Goal: Check status: Check status

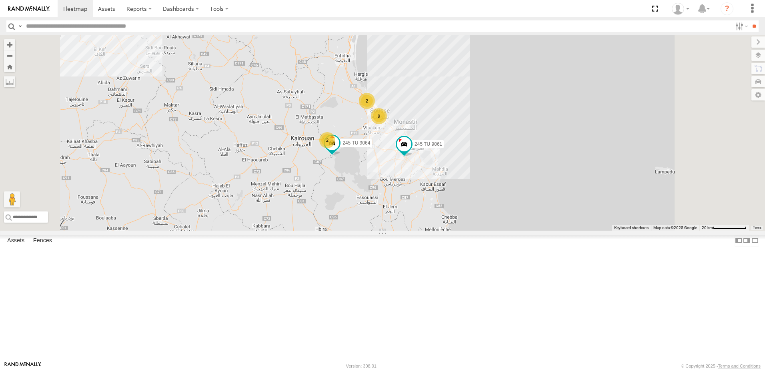
drag, startPoint x: 511, startPoint y: 151, endPoint x: 484, endPoint y: 232, distance: 85.8
click at [484, 231] on div "245 TU 9053 246 TU 8280 231 TU 3162 245 TU 9066 6 9 6 2 245 TU 9061 2 245 TU 90…" at bounding box center [382, 132] width 765 height 195
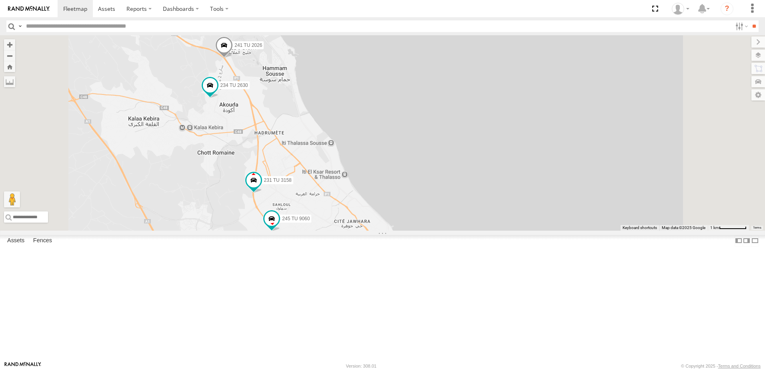
drag, startPoint x: 321, startPoint y: 202, endPoint x: 304, endPoint y: 205, distance: 17.5
click at [304, 205] on div "241 TU 2030 231 TU 3159 234 TU 2630 241 TU 2026 247 TU 9971 246 TU 8289 245 TU …" at bounding box center [382, 132] width 765 height 195
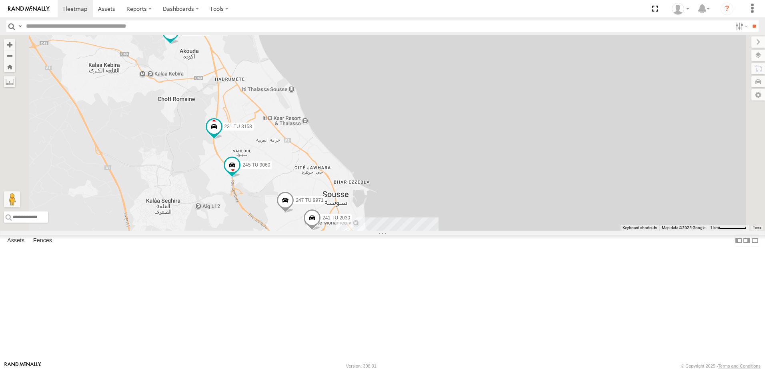
drag, startPoint x: 394, startPoint y: 271, endPoint x: 353, endPoint y: 216, distance: 68.7
click at [353, 216] on div "241 TU 2030 231 TU 3159 234 TU 2630 241 TU 2026 247 TU 9971 246 TU 8289 245 TU …" at bounding box center [382, 132] width 765 height 195
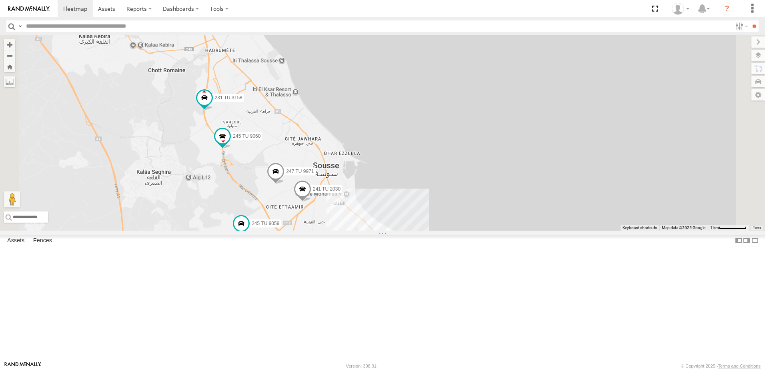
drag, startPoint x: 376, startPoint y: 291, endPoint x: 366, endPoint y: 261, distance: 31.3
click at [366, 231] on div "241 TU 2030 231 TU 3159 234 TU 2630 241 TU 2026 247 TU 9971 246 TU 8289 245 TU …" at bounding box center [382, 132] width 765 height 195
click at [240, 174] on span at bounding box center [233, 167] width 14 height 14
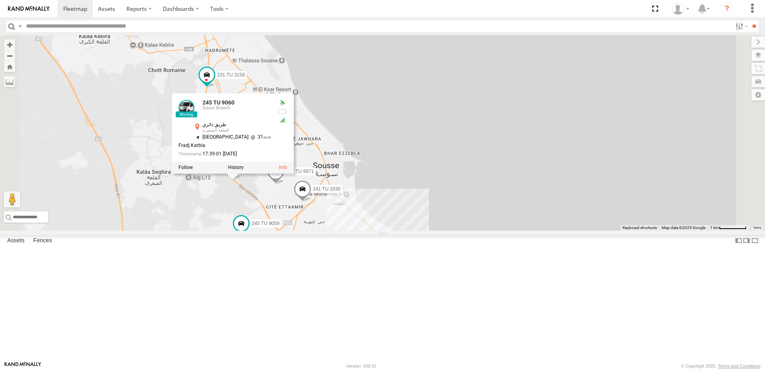
click at [242, 180] on span at bounding box center [233, 169] width 18 height 22
click at [307, 231] on div "241 TU 2030 231 TU 3159 234 TU 2630 241 TU 2026 247 TU 9971 246 TU 8289 245 TU …" at bounding box center [382, 132] width 765 height 195
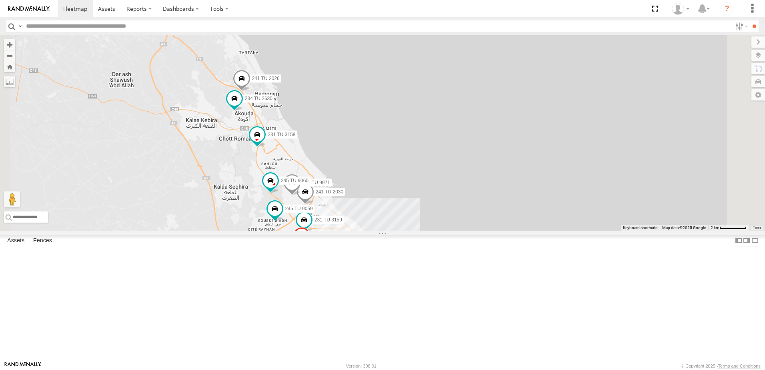
drag, startPoint x: 444, startPoint y: 325, endPoint x: 434, endPoint y: 304, distance: 23.5
click at [434, 231] on div "241 TU 2030 231 TU 3159 234 TU 2630 241 TU 2026 247 TU 9971 246 TU 8289 245 TU …" at bounding box center [382, 132] width 765 height 195
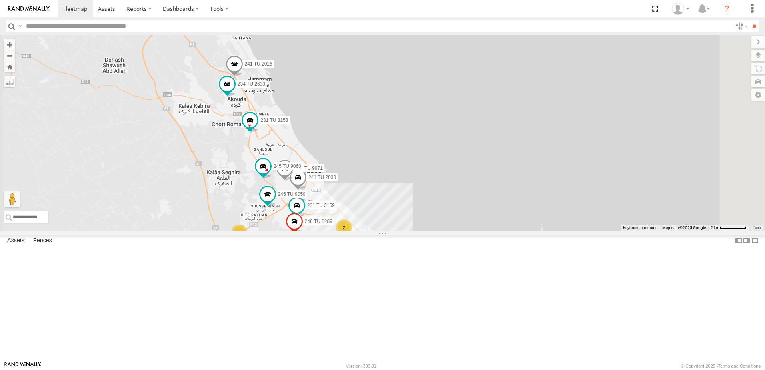
drag, startPoint x: 387, startPoint y: 195, endPoint x: 380, endPoint y: 180, distance: 16.5
click at [380, 180] on div "241 TU 2030 231 TU 3159 234 TU 2630 241 TU 2026 247 TU 9971 246 TU 8289 245 TU …" at bounding box center [382, 132] width 765 height 195
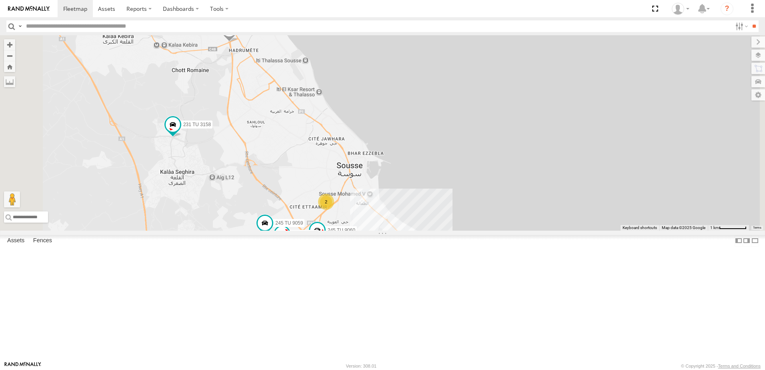
drag, startPoint x: 379, startPoint y: 243, endPoint x: 370, endPoint y: 231, distance: 15.1
click at [370, 231] on div "234 TU 2630 241 TU 2026 245 TU 9062 231 TU 3158 246 TU 8289 245 TU 9064 2 231 T…" at bounding box center [382, 132] width 765 height 195
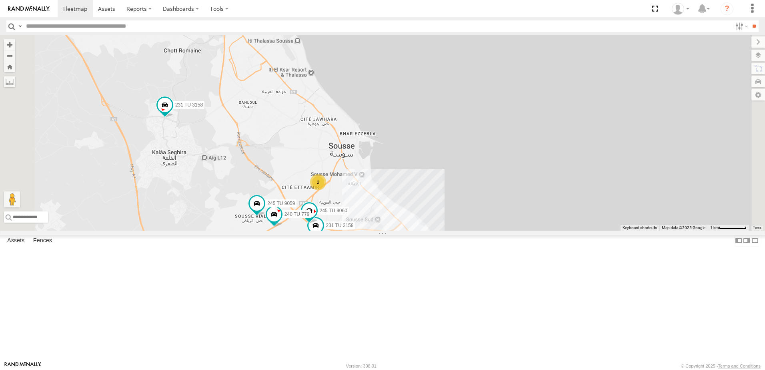
drag, startPoint x: 381, startPoint y: 160, endPoint x: 373, endPoint y: 138, distance: 22.8
click at [373, 138] on div "234 TU 2630 241 TU 2026 245 TU 9062 231 TU 3158 246 TU 8289 245 TU 9064 2 231 T…" at bounding box center [382, 132] width 765 height 195
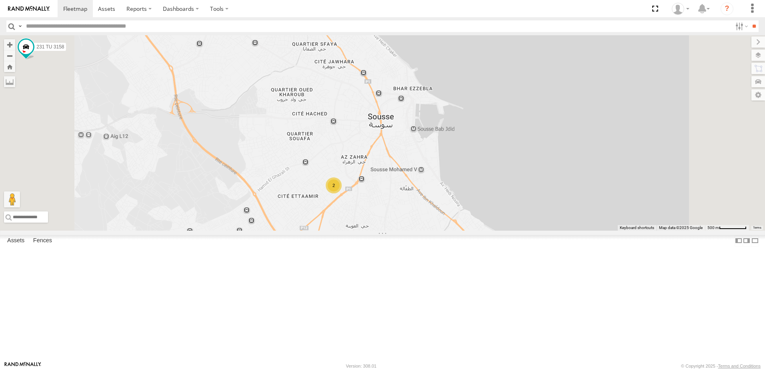
drag, startPoint x: 415, startPoint y: 256, endPoint x: 409, endPoint y: 216, distance: 40.0
click at [409, 217] on div "234 TU 2630 241 TU 2026 245 TU 9062 231 TU 3158 246 TU 8289 245 TU 9064 231 TU …" at bounding box center [382, 132] width 765 height 195
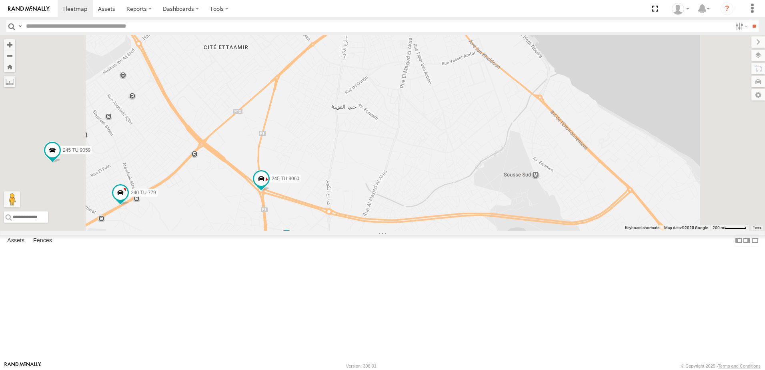
drag, startPoint x: 446, startPoint y: 280, endPoint x: 444, endPoint y: 174, distance: 105.7
click at [443, 183] on div "234 TU 2630 241 TU 2026 245 TU 9062 231 TU 3158 246 TU 8289 245 TU 9064 231 TU …" at bounding box center [382, 132] width 765 height 195
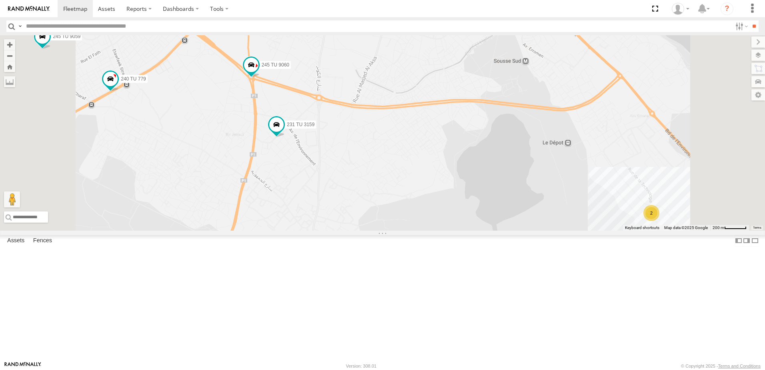
drag, startPoint x: 539, startPoint y: 281, endPoint x: 529, endPoint y: 174, distance: 107.3
click at [529, 175] on div "234 TU 2630 241 TU 2026 245 TU 9062 231 TU 3158 246 TU 8289 245 TU 9064 231 TU …" at bounding box center [382, 132] width 765 height 195
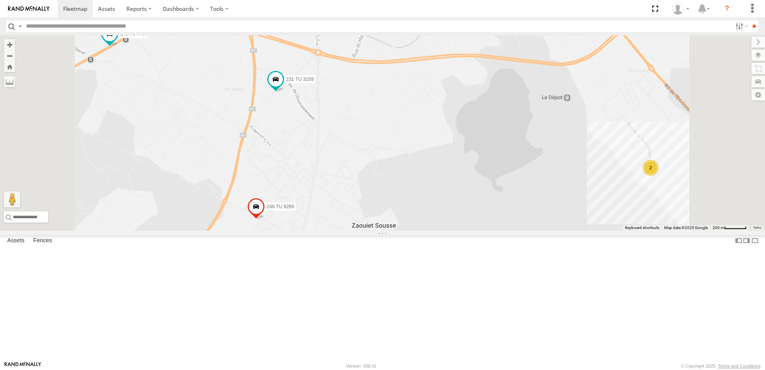
drag, startPoint x: 529, startPoint y: 174, endPoint x: 529, endPoint y: 187, distance: 13.2
click at [529, 187] on div "234 TU 2630 241 TU 2026 245 TU 9062 231 TU 3158 246 TU 8289 245 TU 9064 231 TU …" at bounding box center [382, 132] width 765 height 195
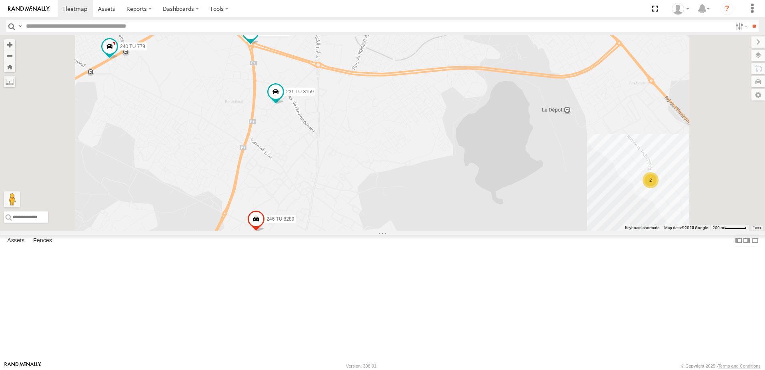
click at [259, 45] on span at bounding box center [251, 35] width 18 height 22
click at [335, 130] on div "234 TU 2630 241 TU 2026 245 TU 9062 231 TU 3158 246 TU 8289 245 TU 9064 231 TU …" at bounding box center [382, 132] width 765 height 195
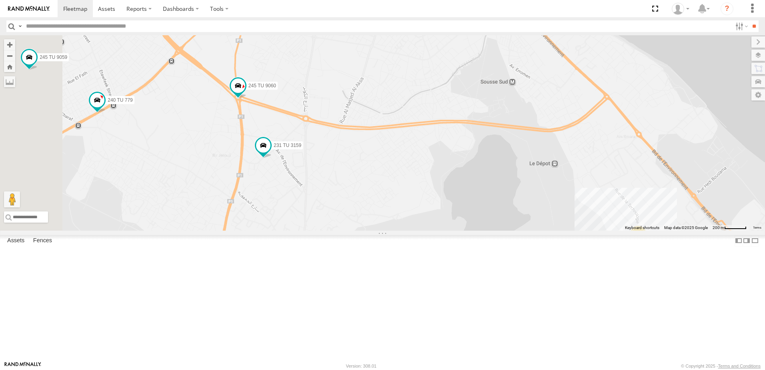
drag, startPoint x: 429, startPoint y: 143, endPoint x: 415, endPoint y: 199, distance: 58.1
click at [415, 199] on div "234 TU 2630 241 TU 2026 245 TU 9062 231 TU 3158 246 TU 8289 245 TU 9064 231 TU …" at bounding box center [382, 132] width 765 height 195
